Goal: Navigation & Orientation: Find specific page/section

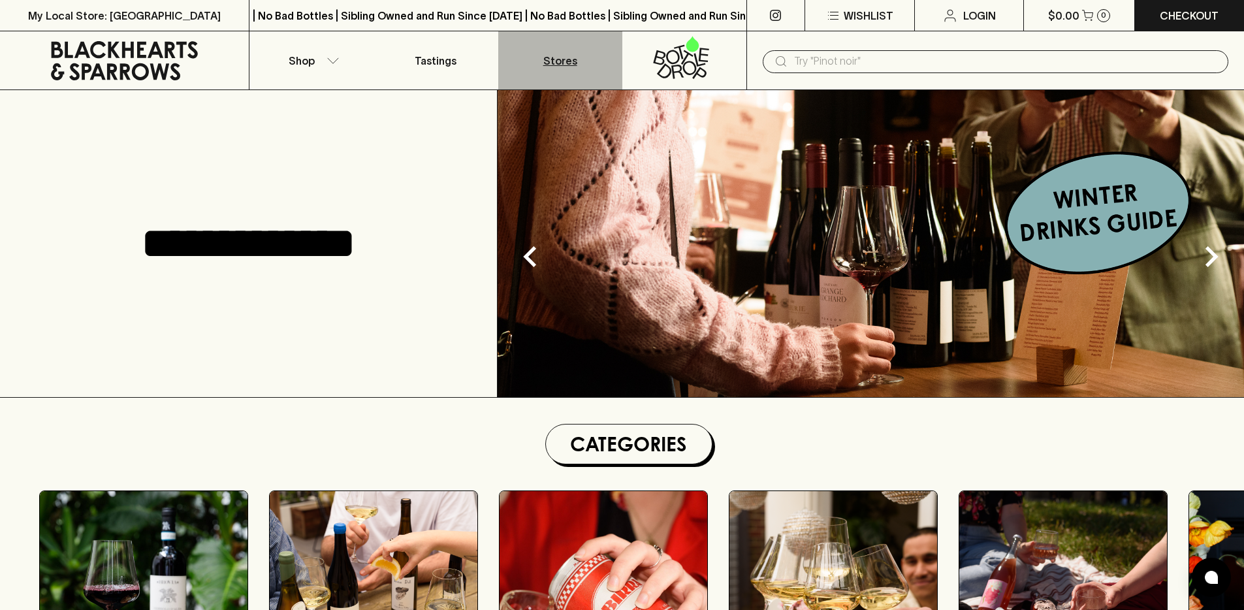
click at [572, 61] on p "Stores" at bounding box center [560, 61] width 34 height 16
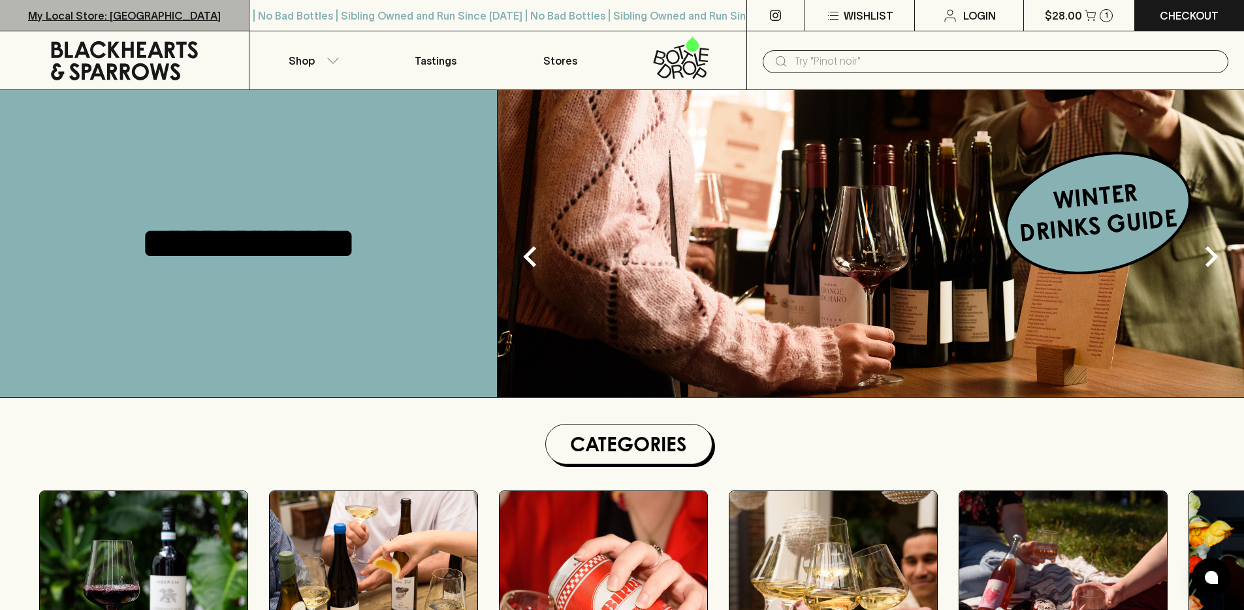
click at [107, 16] on p "My Local Store: [GEOGRAPHIC_DATA]" at bounding box center [124, 16] width 193 height 16
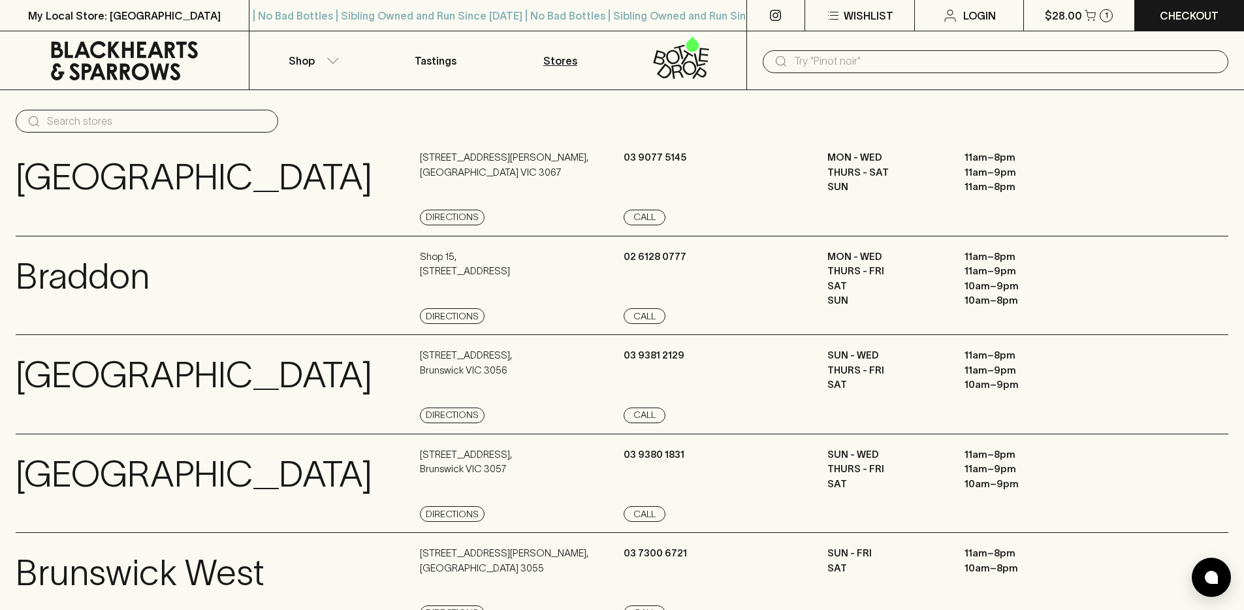
click at [543, 64] on link "Stores" at bounding box center [560, 60] width 124 height 58
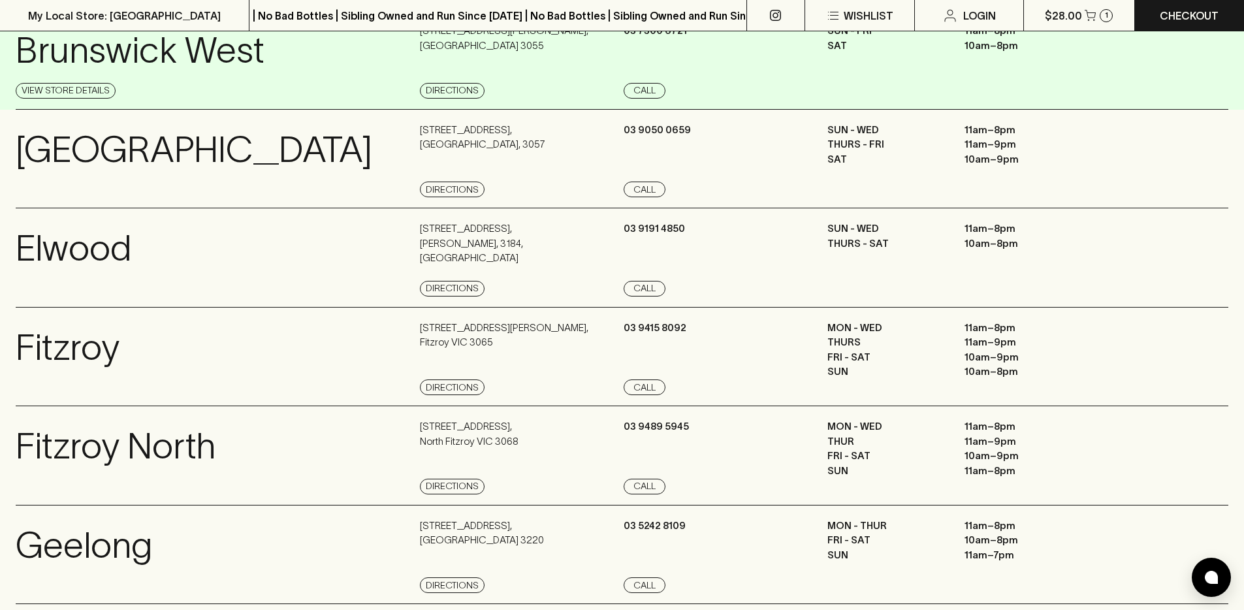
scroll to position [514, 0]
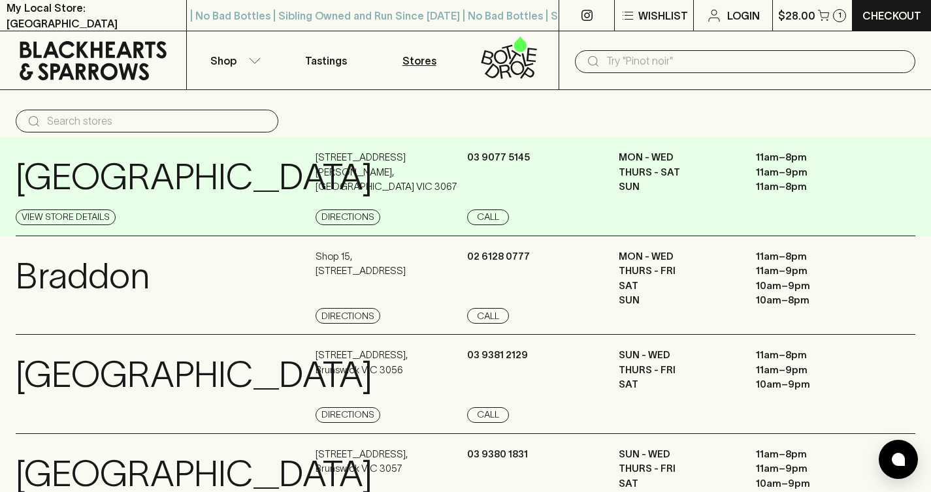
click at [439, 176] on div "[STREET_ADDRESS][PERSON_NAME] Directions" at bounding box center [389, 187] width 148 height 75
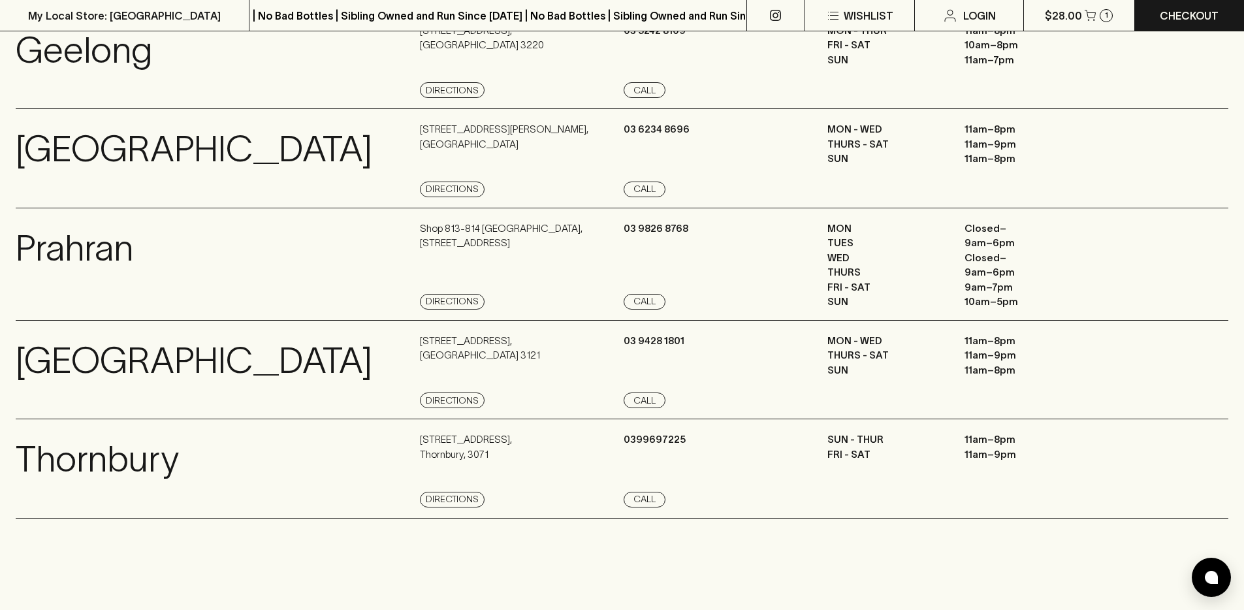
scroll to position [1001, 0]
